Goal: Task Accomplishment & Management: Manage account settings

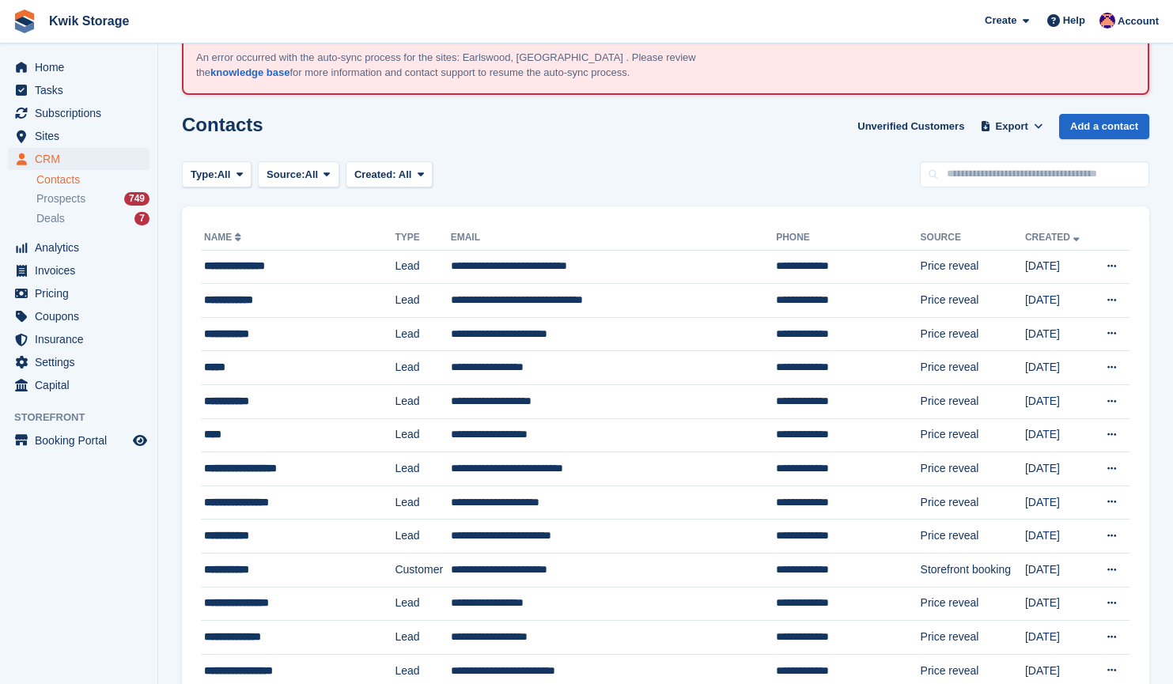
scroll to position [60, 0]
click at [53, 273] on span "Invoices" at bounding box center [82, 270] width 95 height 22
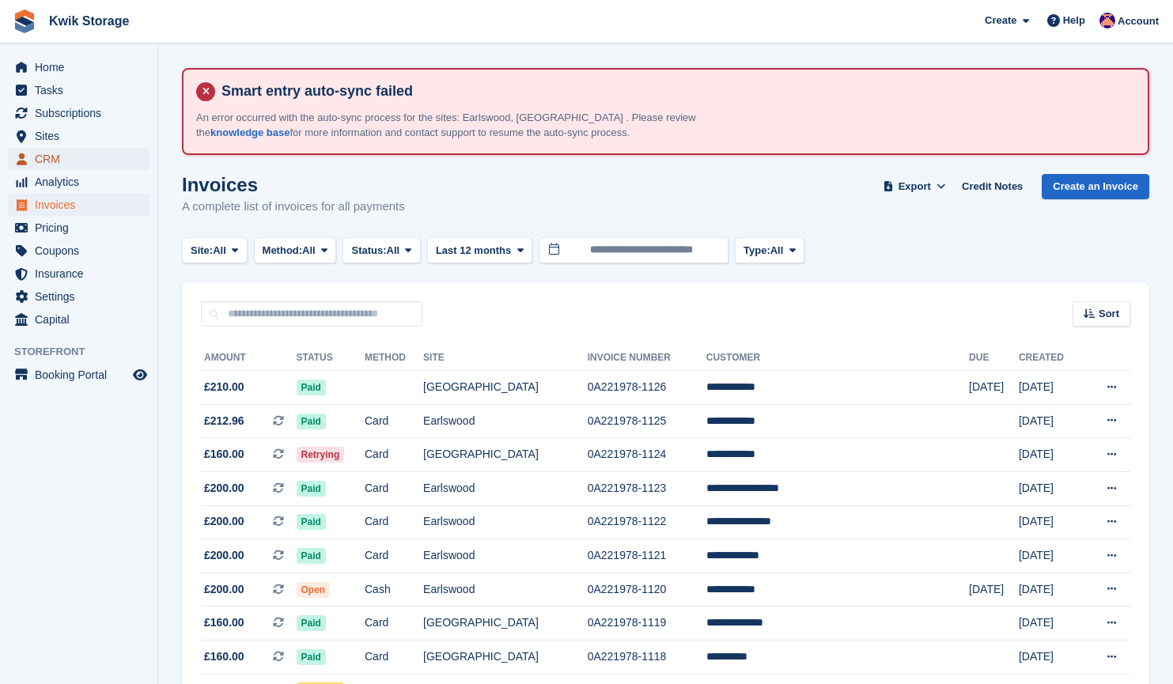
click at [112, 158] on span "CRM" at bounding box center [82, 159] width 95 height 22
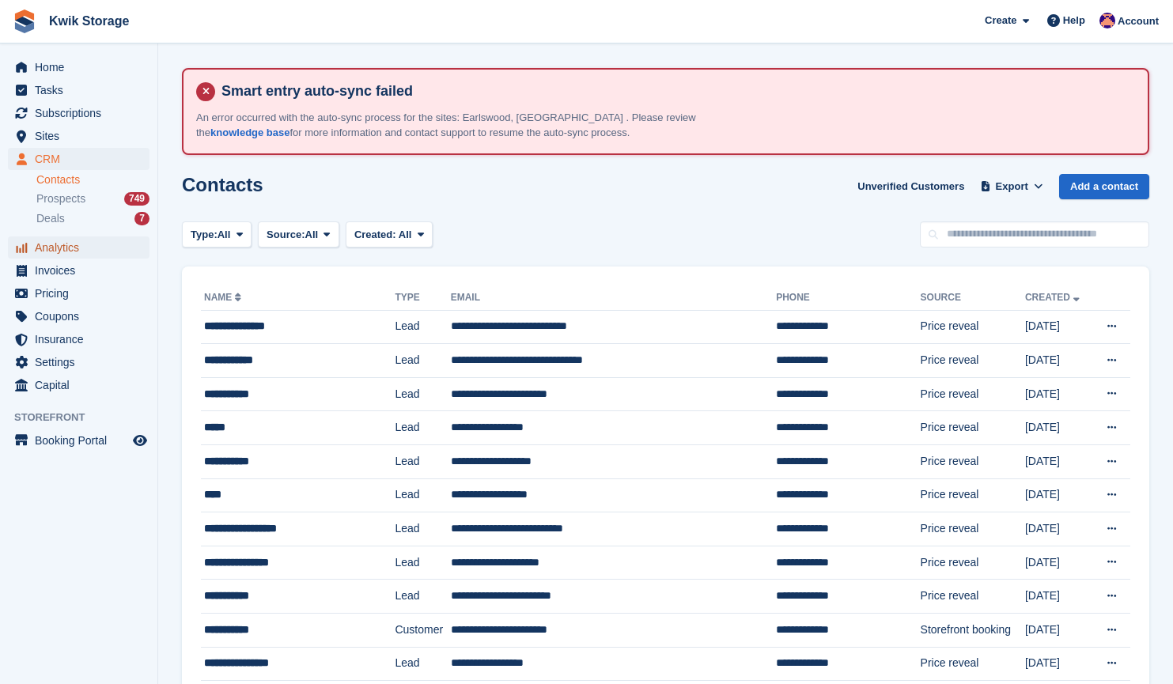
click at [88, 257] on span "Analytics" at bounding box center [82, 247] width 95 height 22
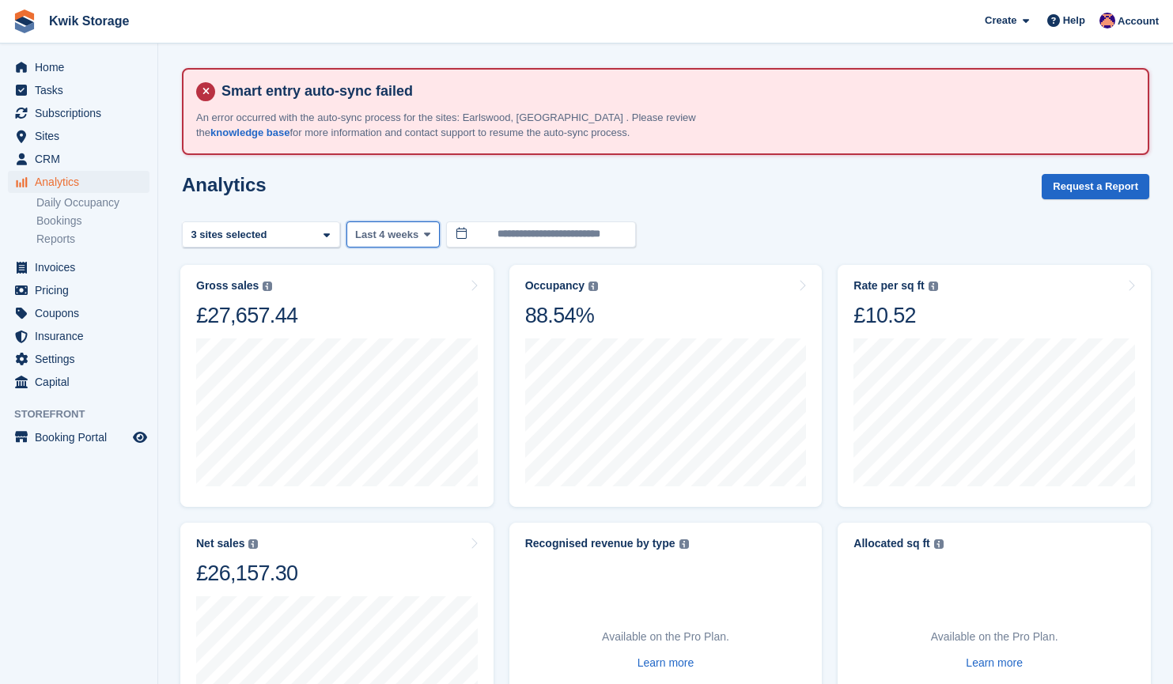
click at [393, 221] on button "Last 4 weeks" at bounding box center [392, 234] width 93 height 26
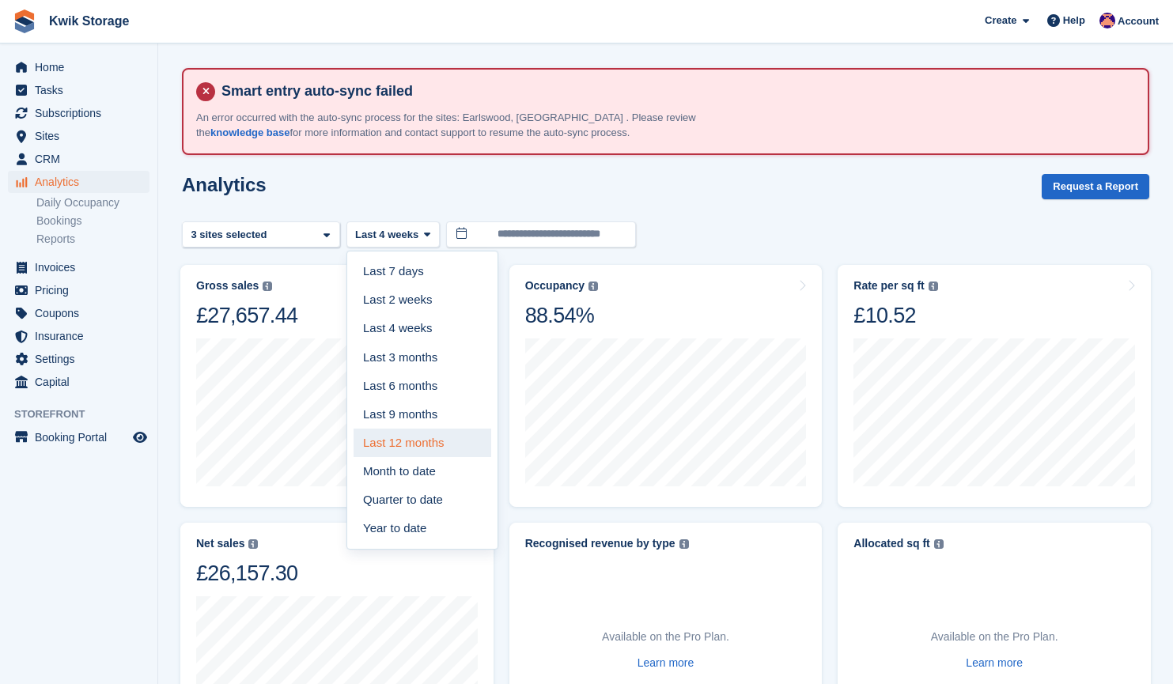
click at [416, 442] on link "Last 12 months" at bounding box center [422, 443] width 138 height 28
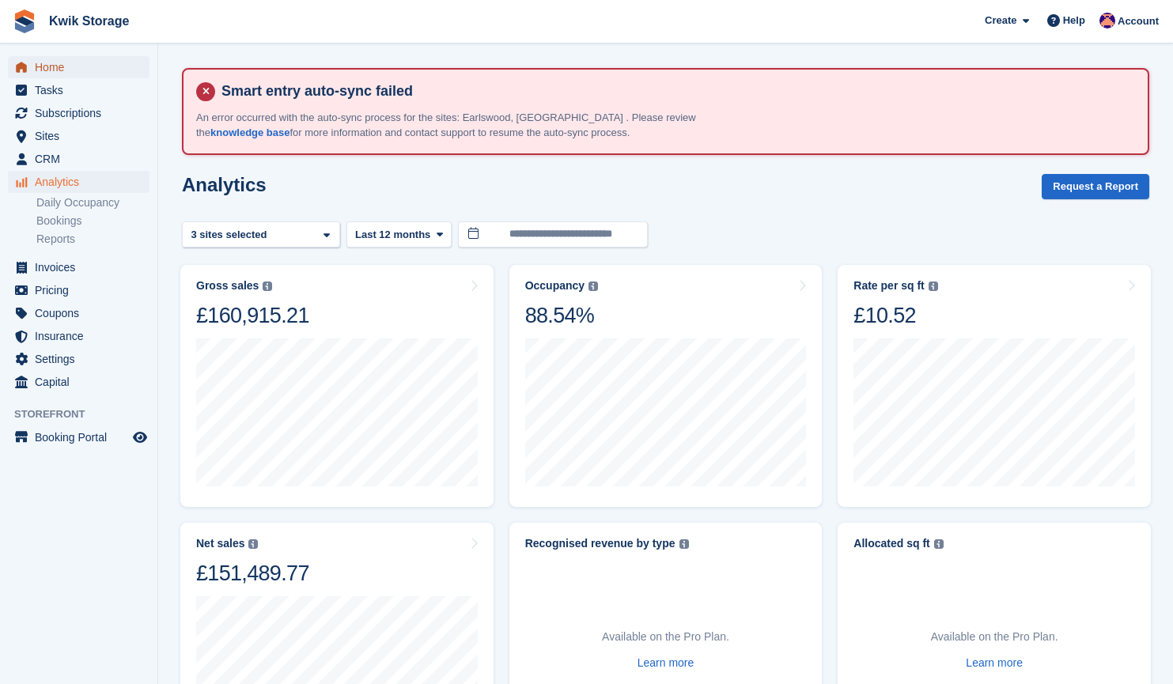
click at [67, 67] on span "Home" at bounding box center [82, 67] width 95 height 22
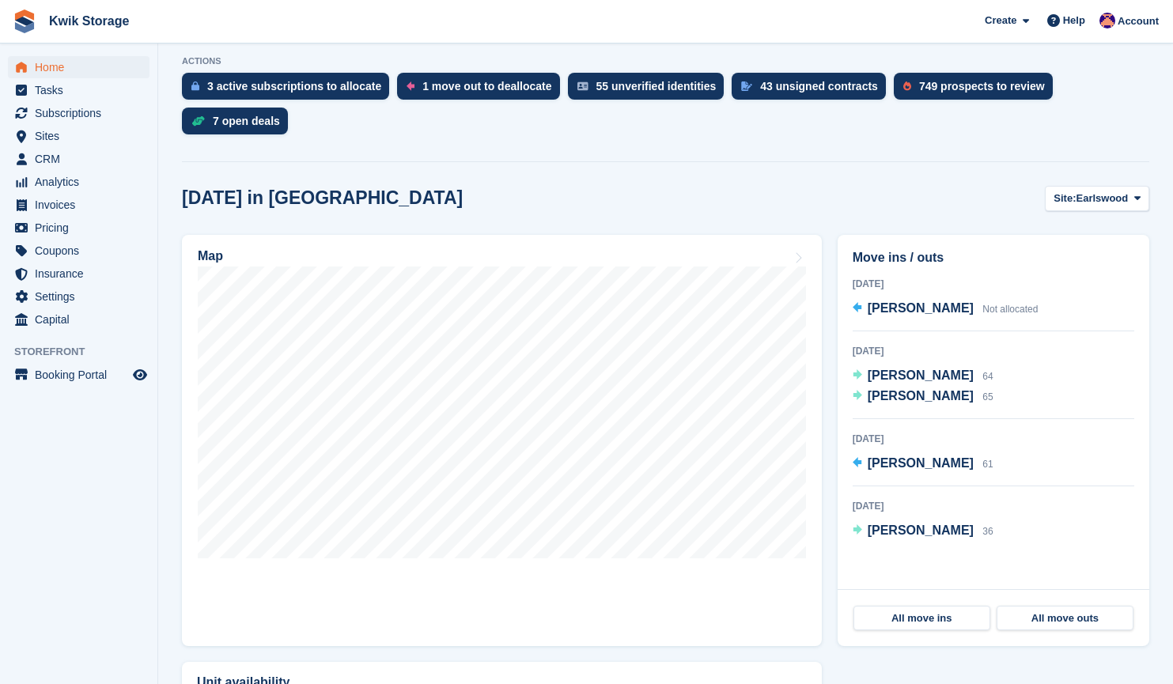
scroll to position [425, 0]
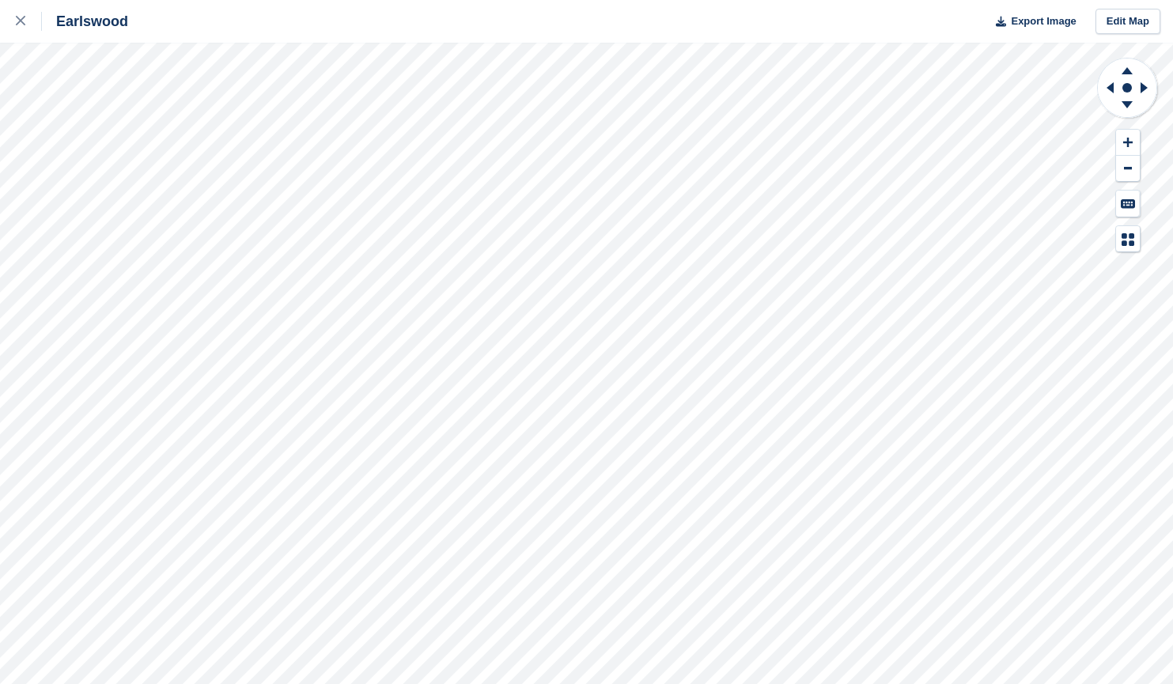
click at [227, 77] on div "Earlswood Export Image Edit Map" at bounding box center [586, 342] width 1173 height 684
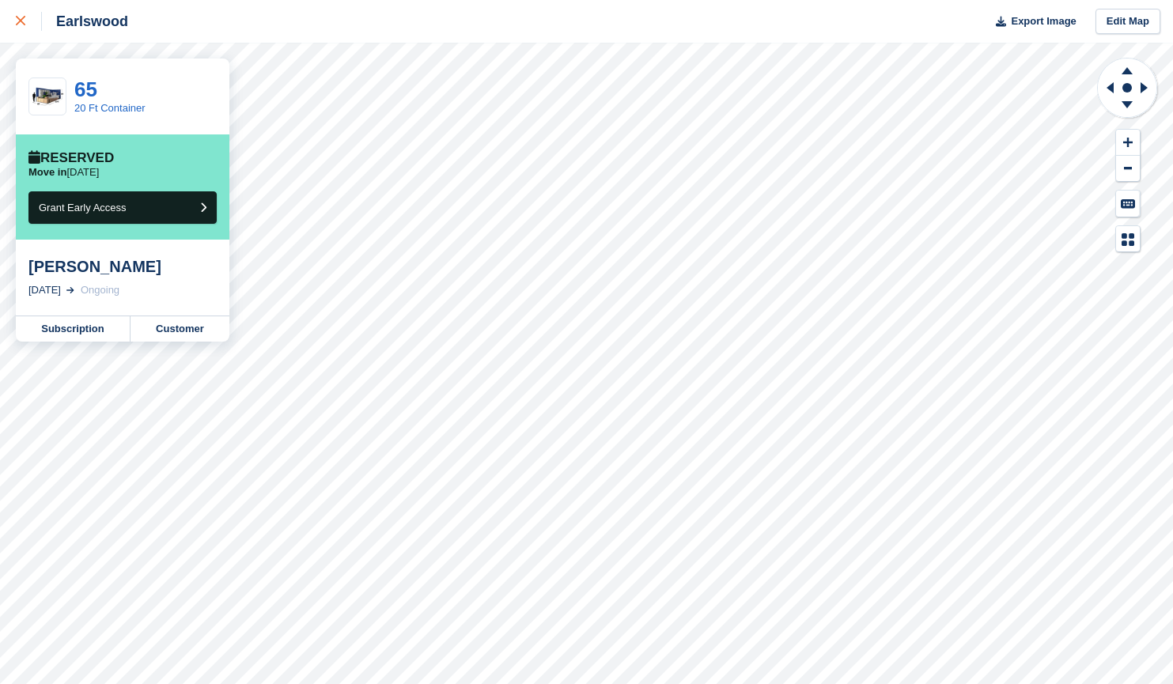
click at [40, 31] on link at bounding box center [21, 21] width 42 height 43
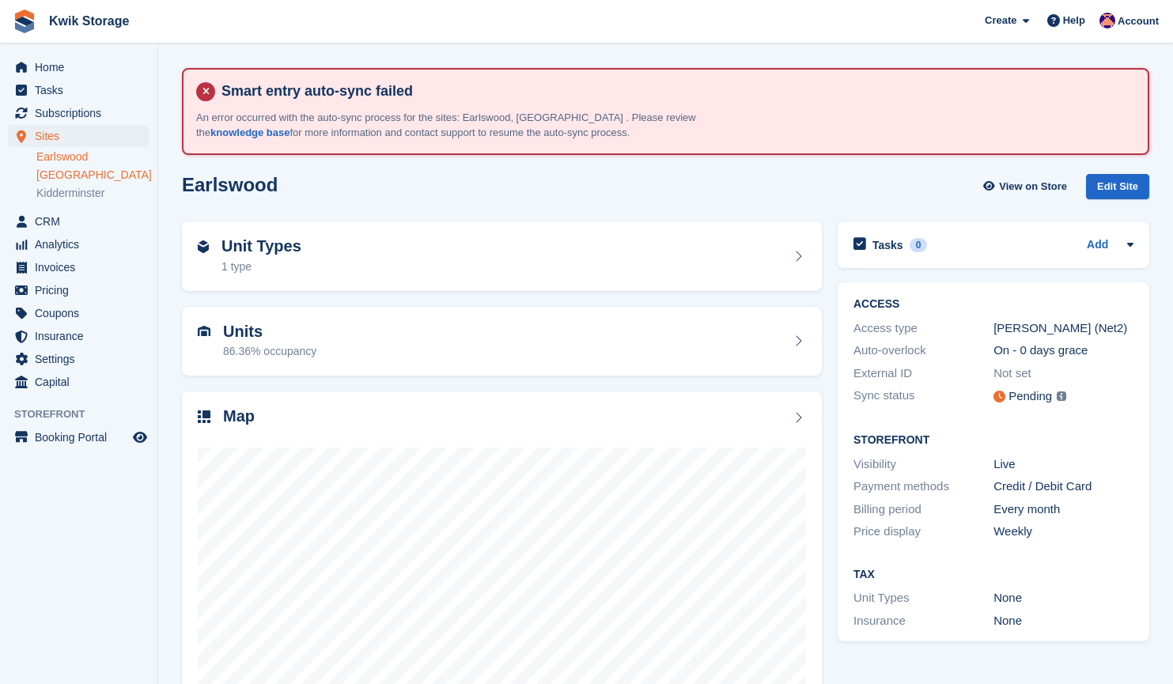
click at [58, 168] on link "[GEOGRAPHIC_DATA]" at bounding box center [92, 175] width 113 height 15
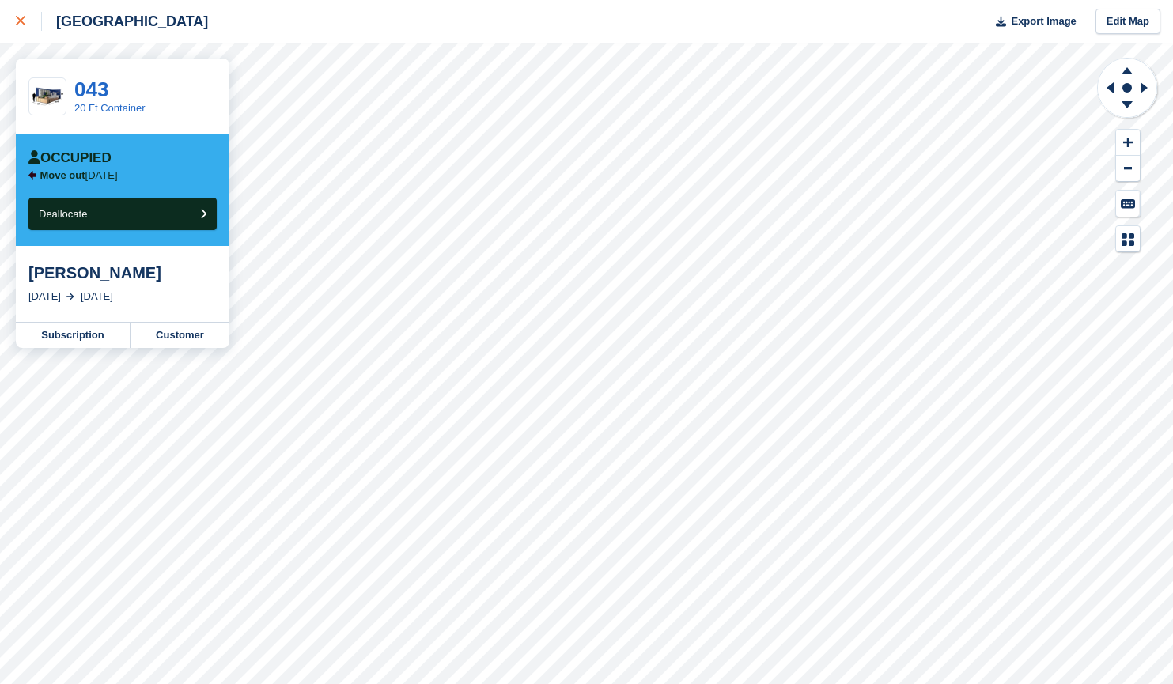
click at [1, 31] on link at bounding box center [21, 21] width 42 height 43
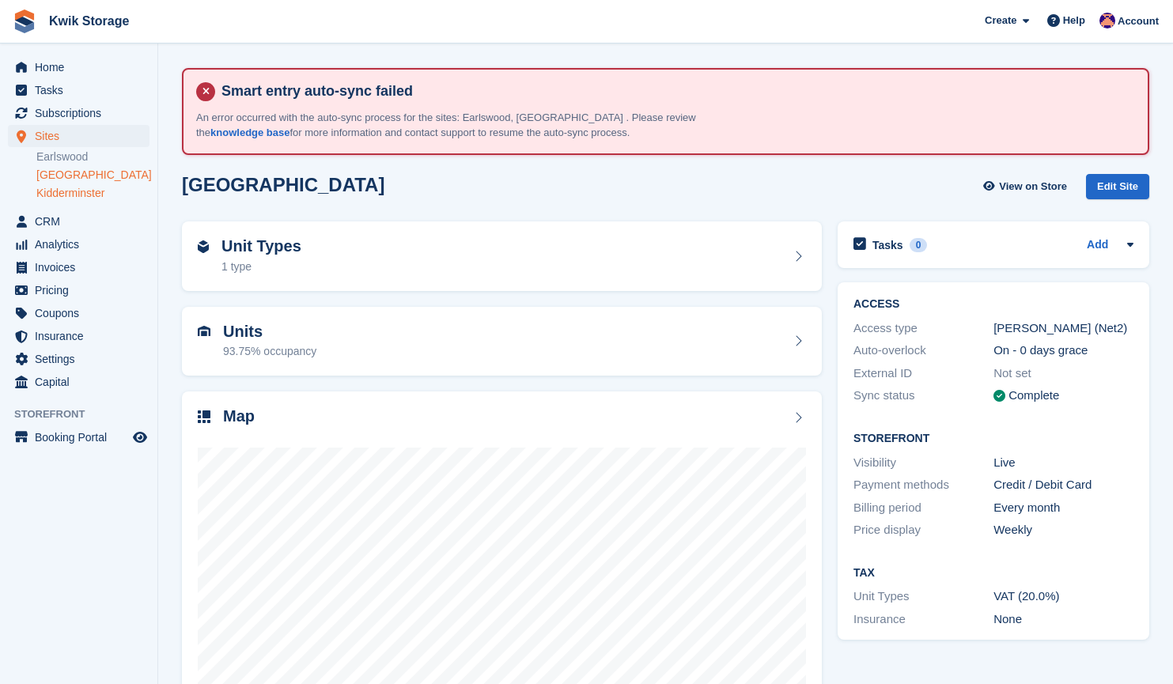
click at [74, 192] on link "Kidderminster" at bounding box center [92, 193] width 113 height 15
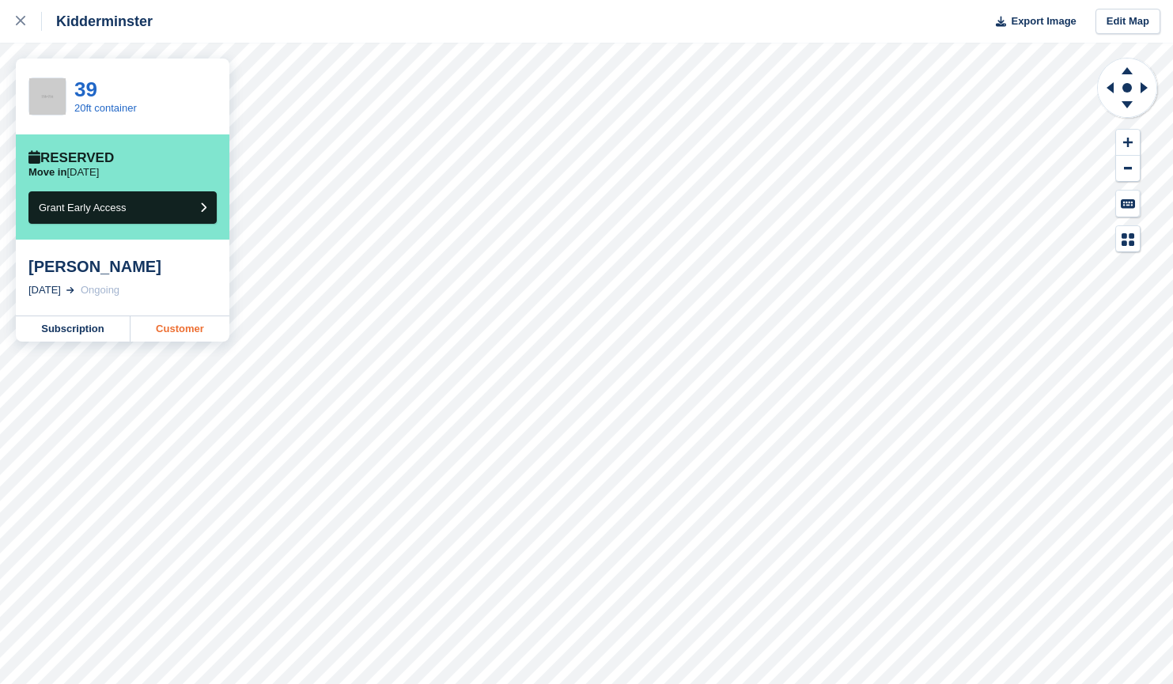
click at [187, 333] on link "Customer" at bounding box center [179, 328] width 99 height 25
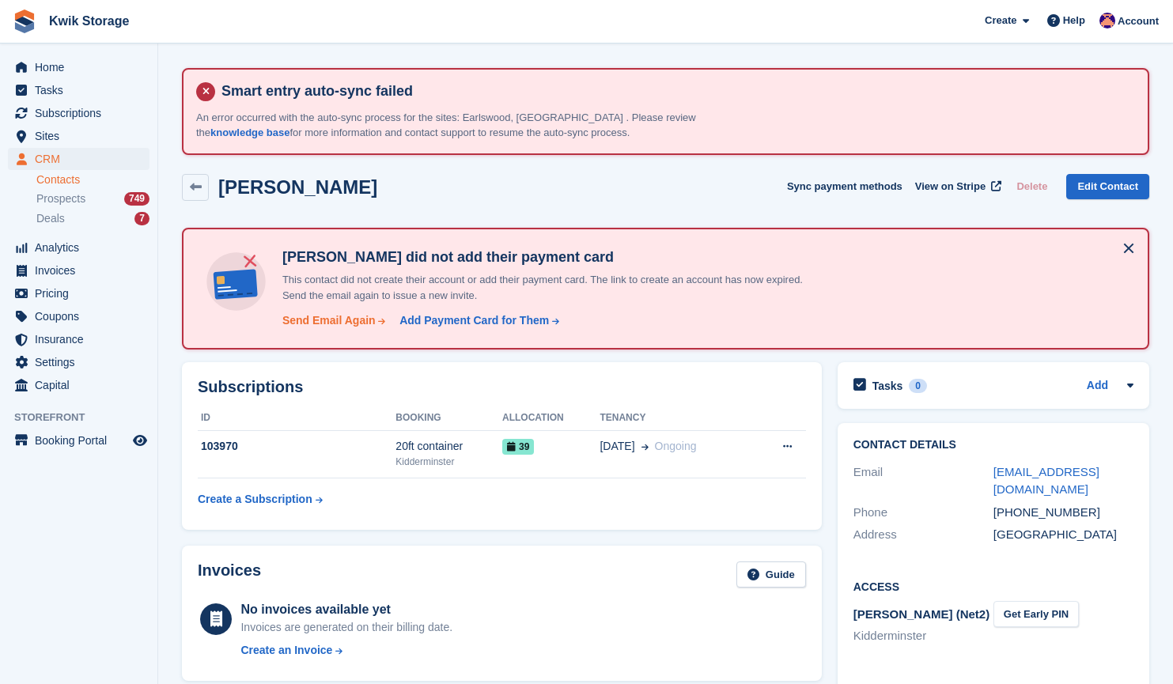
click at [346, 323] on div "Send Email Again" at bounding box center [328, 320] width 93 height 17
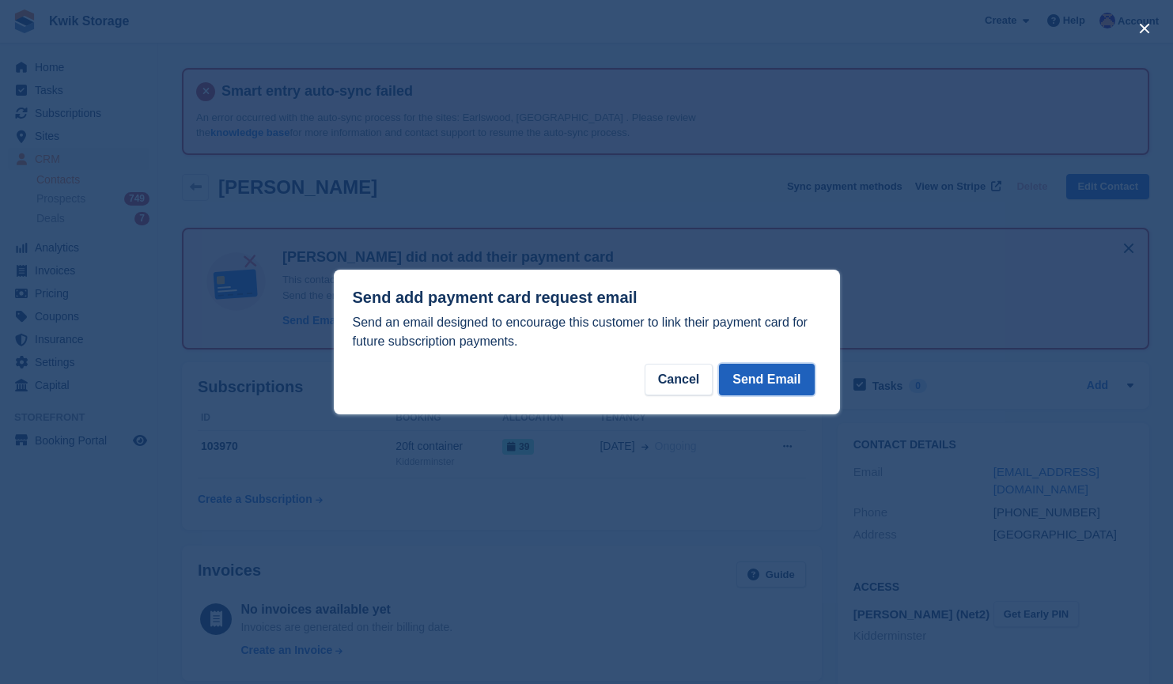
click at [773, 382] on button "Send Email" at bounding box center [766, 380] width 95 height 32
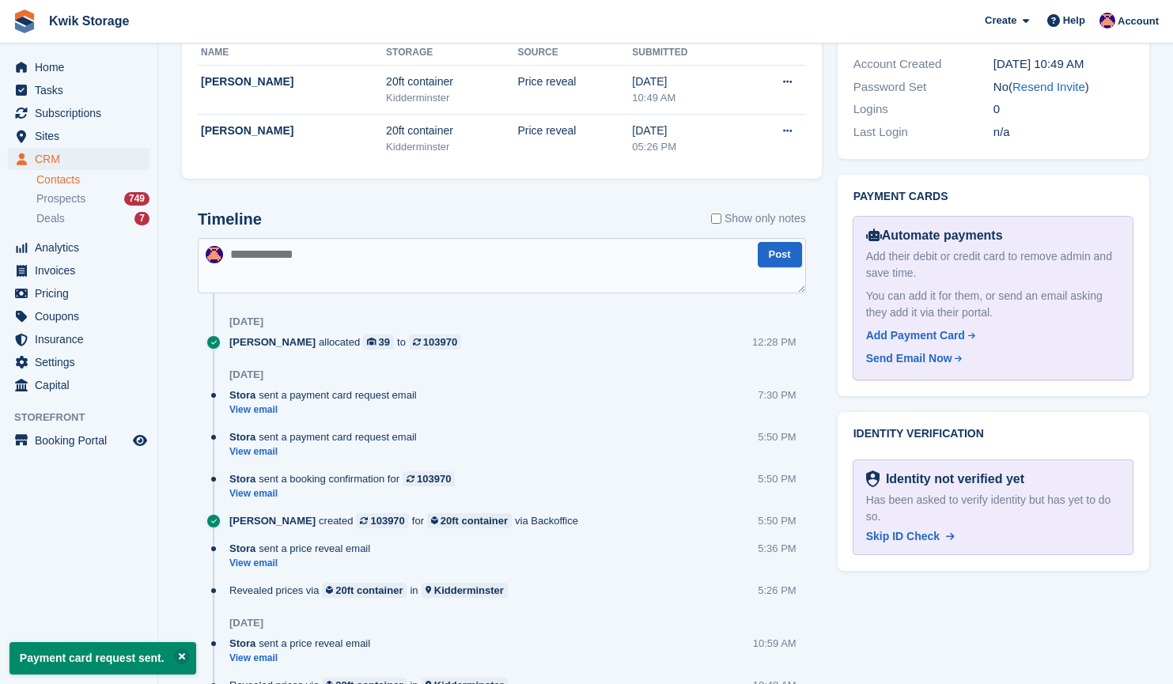
scroll to position [958, 0]
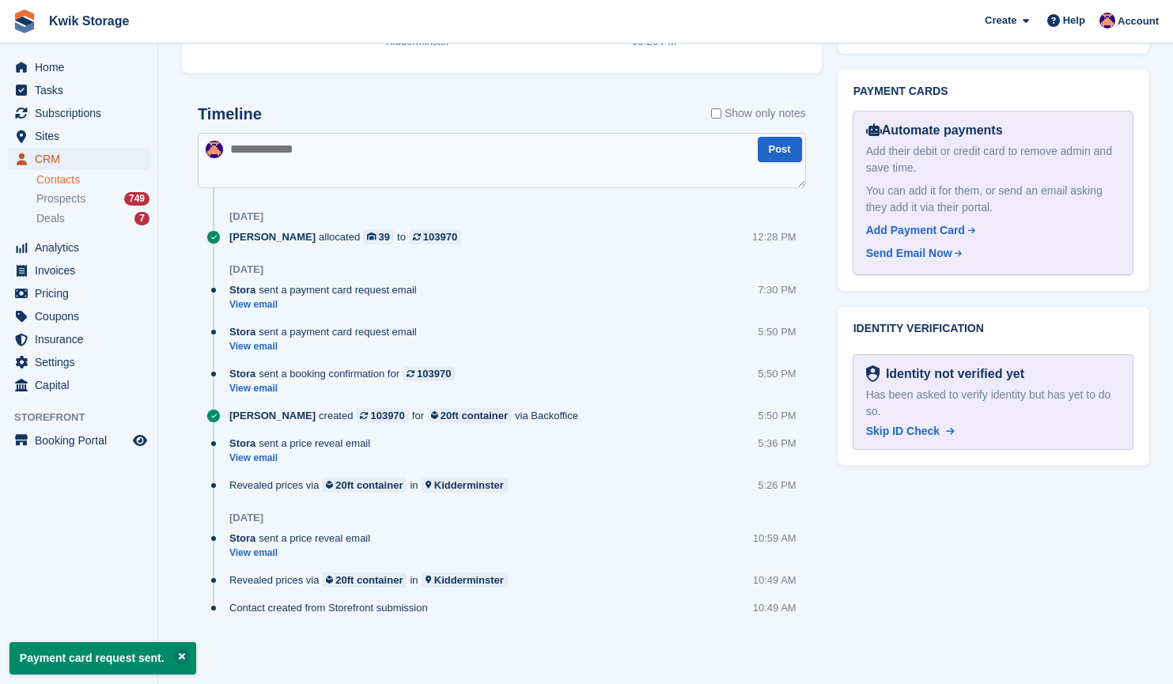
click at [99, 153] on span "CRM" at bounding box center [82, 159] width 95 height 22
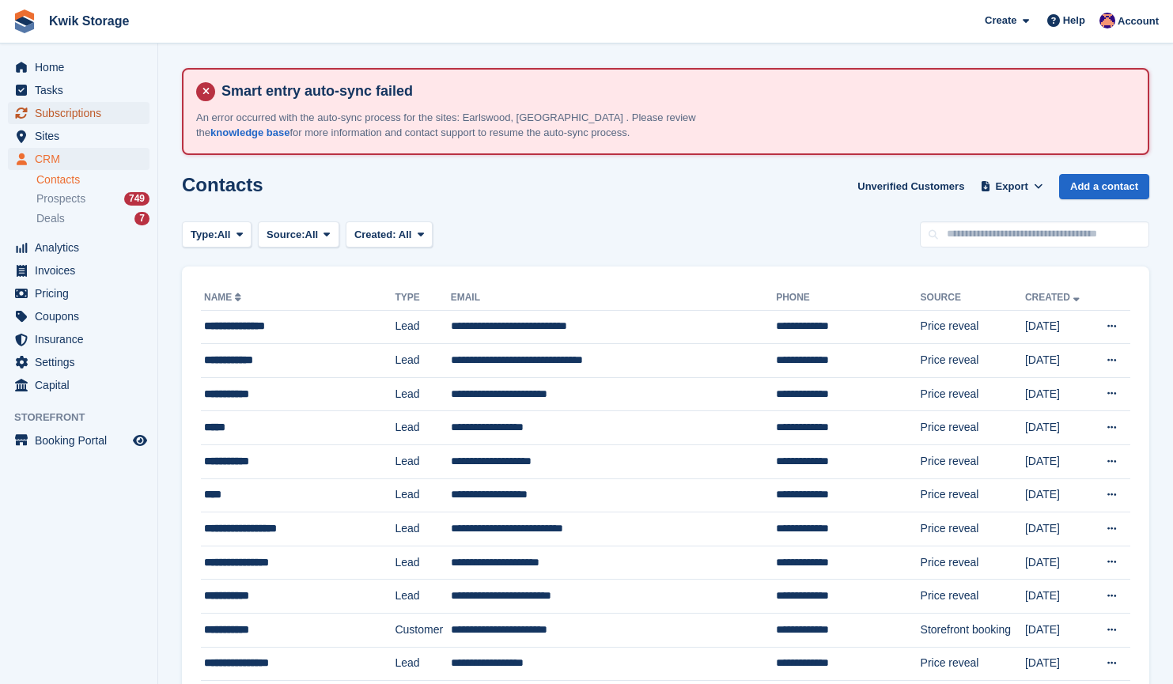
click at [112, 117] on span "Subscriptions" at bounding box center [82, 113] width 95 height 22
